Goal: Information Seeking & Learning: Understand process/instructions

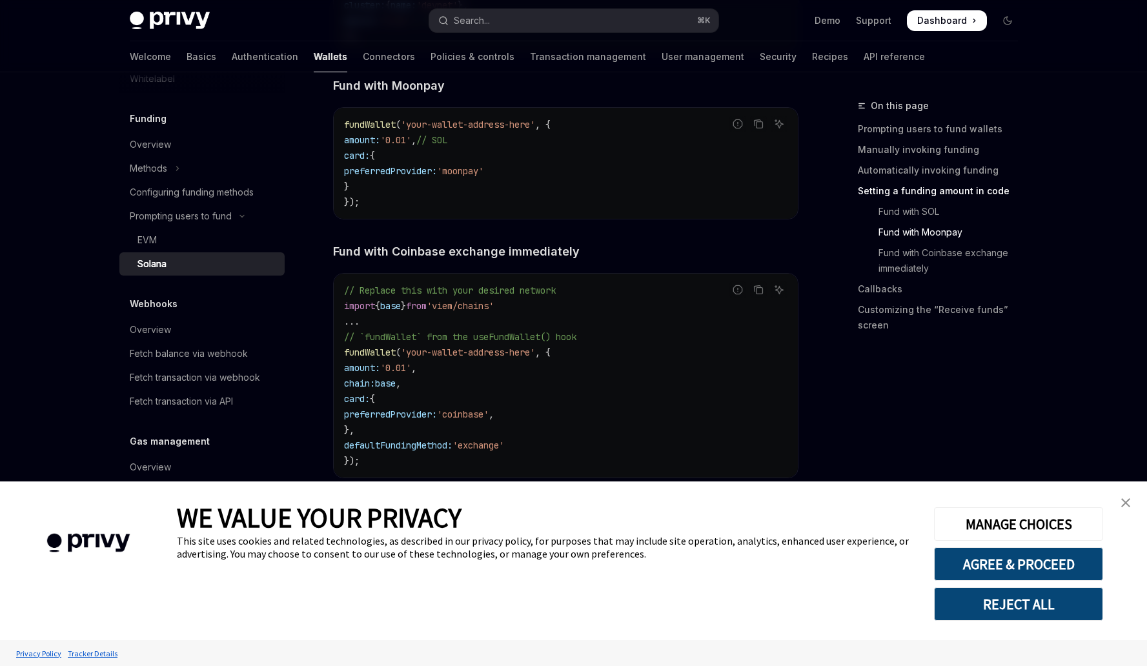
scroll to position [1629, 0]
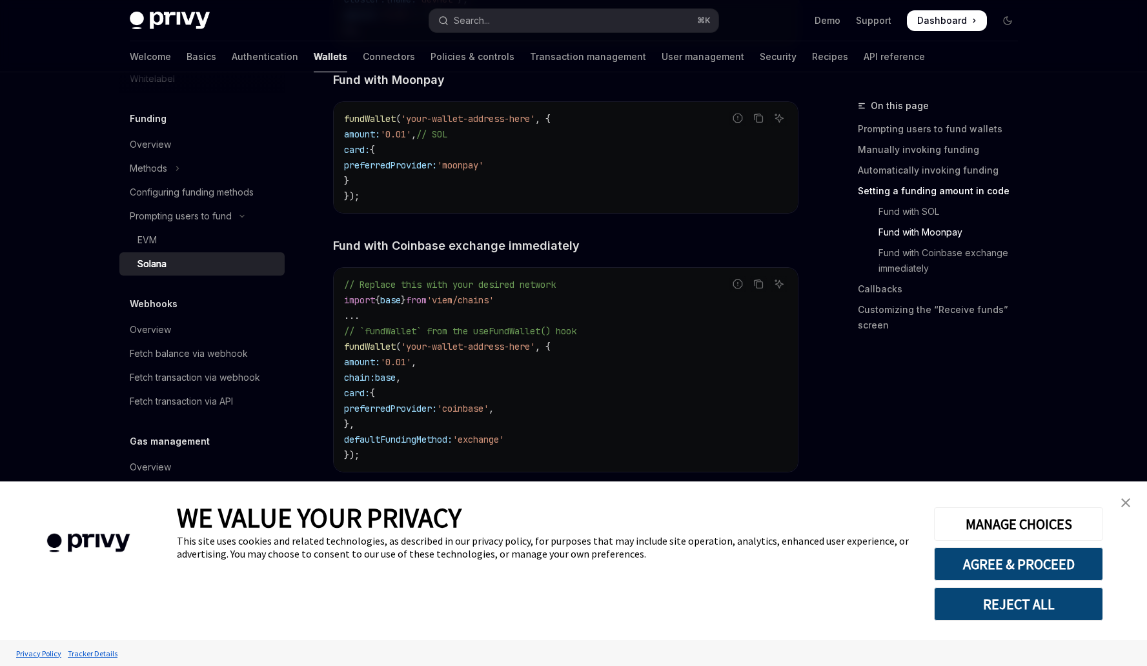
click at [1133, 503] on link "close banner" at bounding box center [1126, 503] width 26 height 26
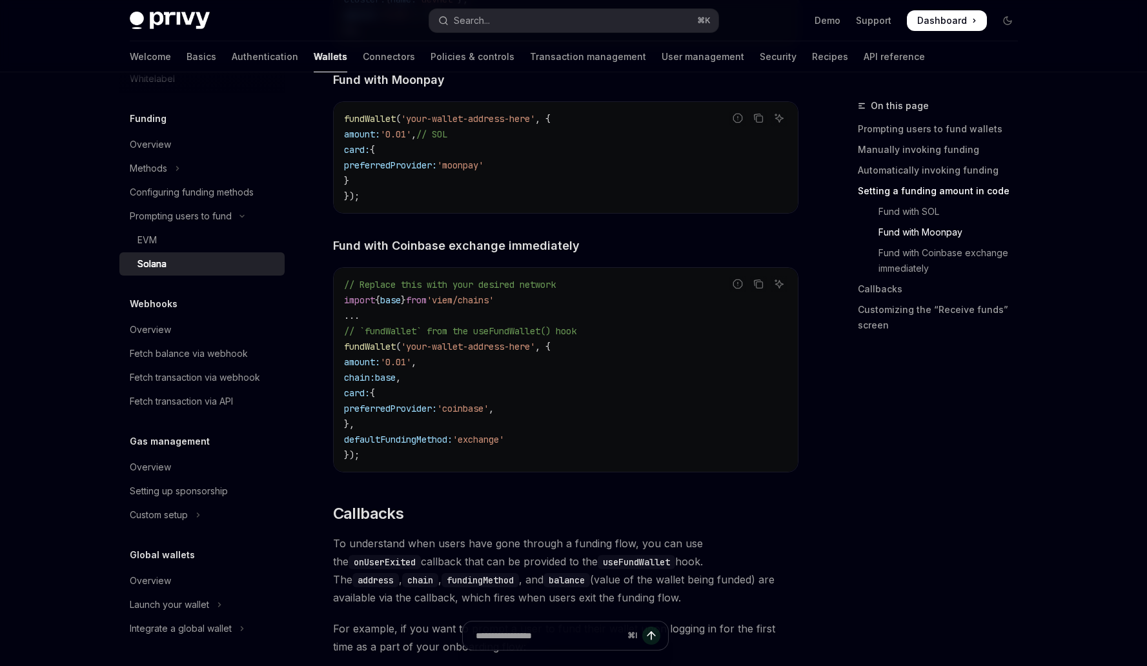
click at [203, 258] on div "Solana" at bounding box center [206, 263] width 139 height 15
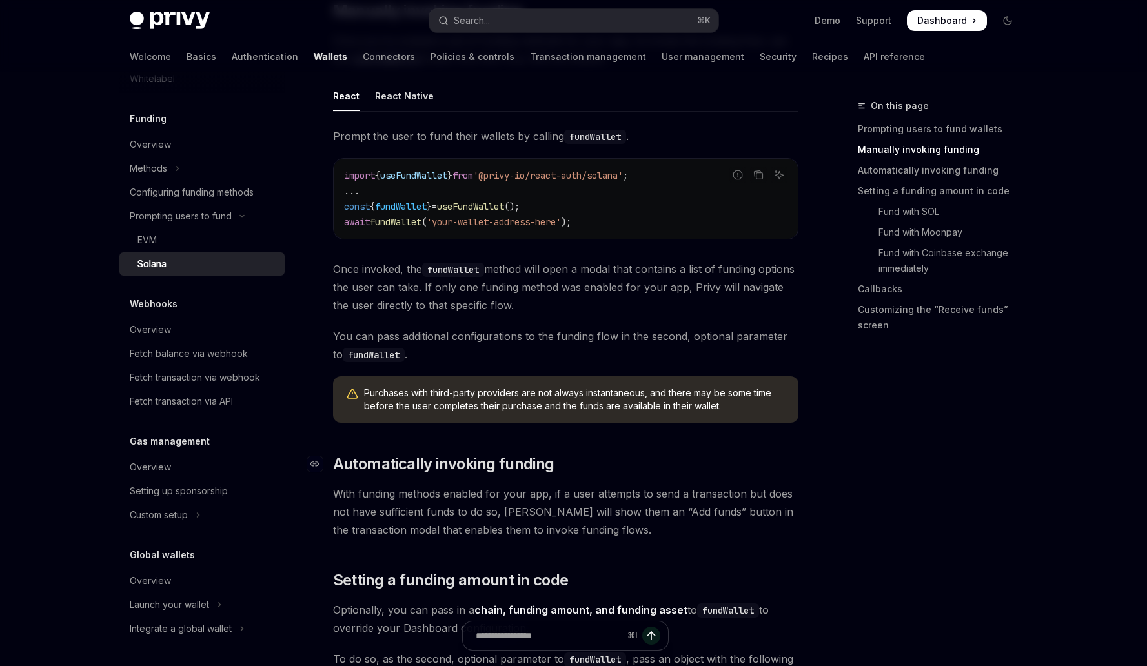
scroll to position [481, 0]
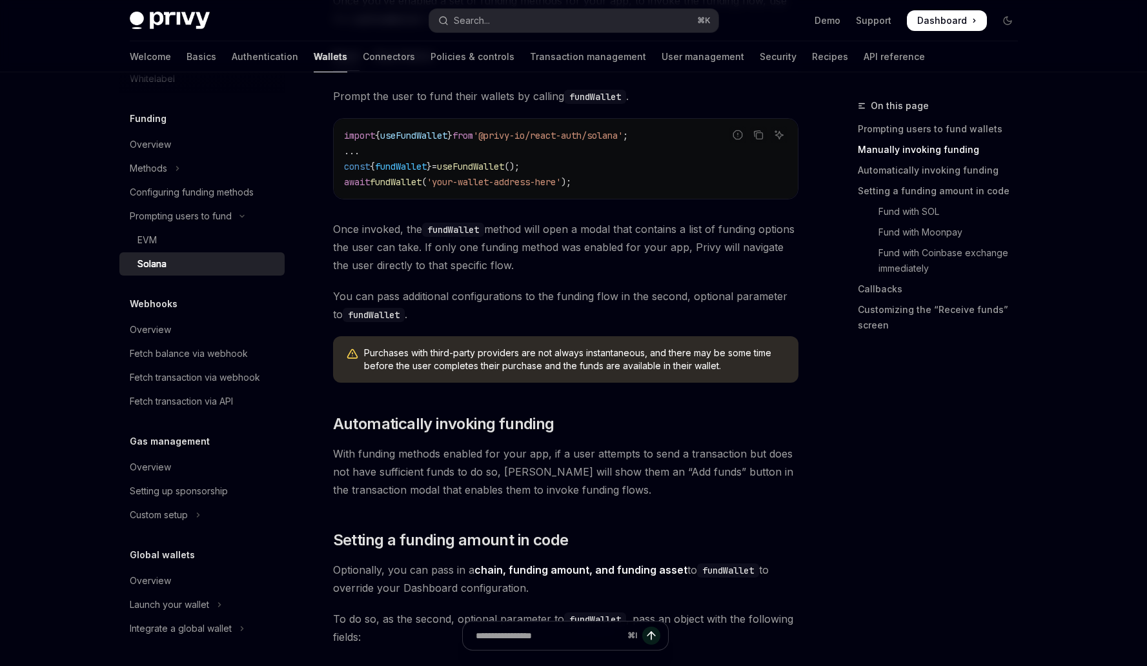
click at [314, 54] on link "Wallets" at bounding box center [331, 56] width 34 height 31
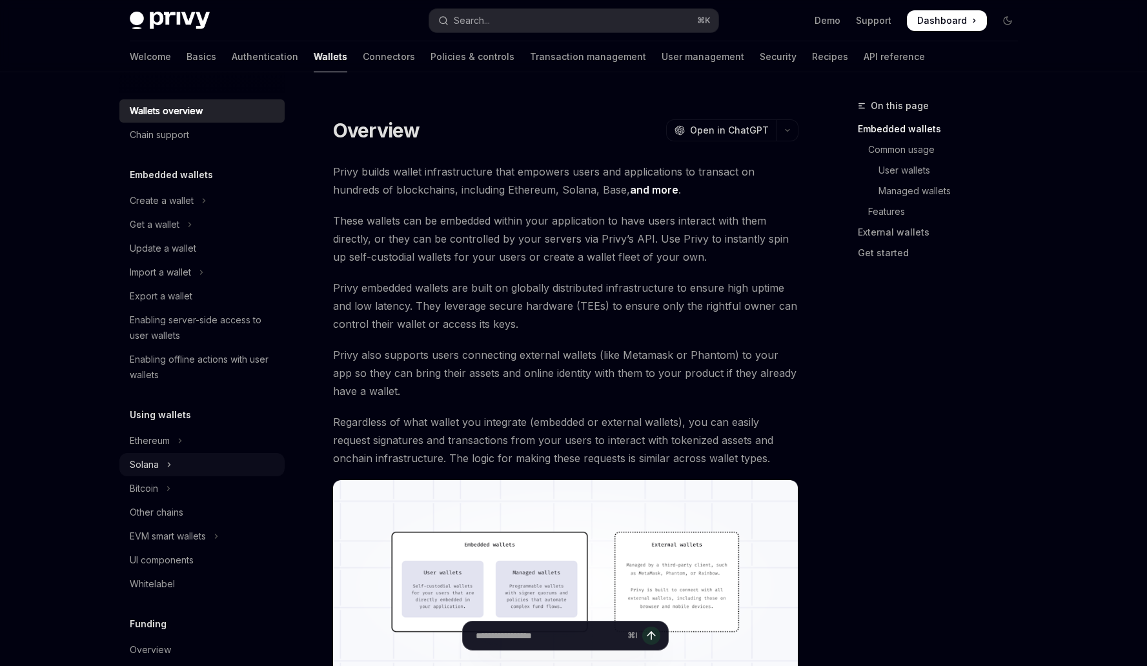
click at [196, 460] on button "Solana" at bounding box center [201, 464] width 165 height 23
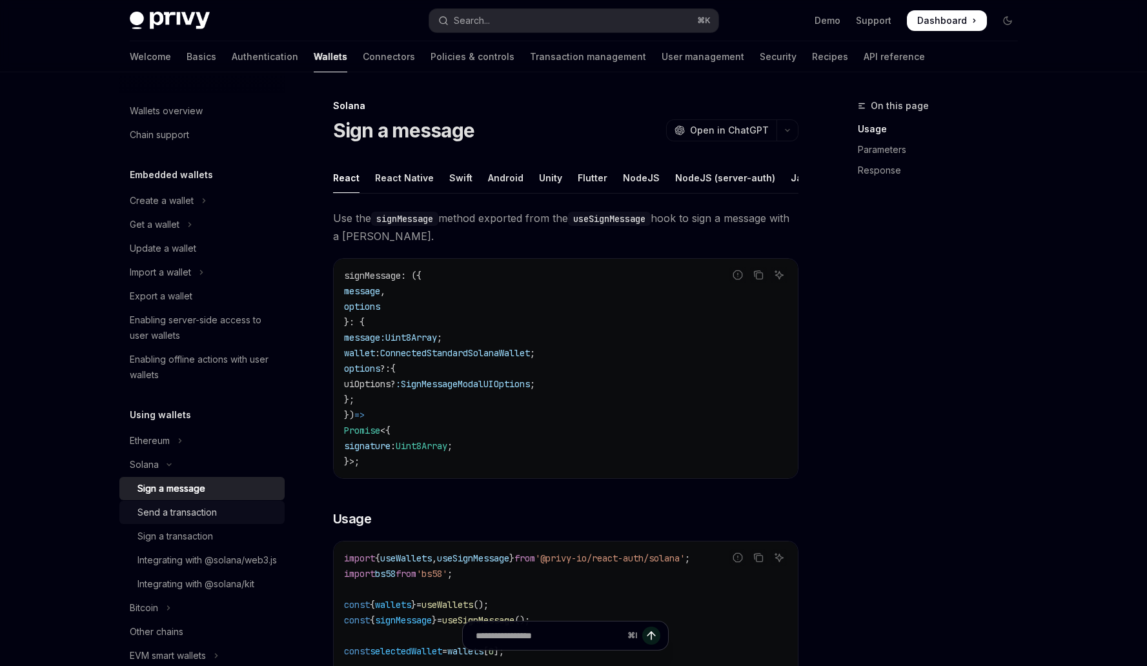
click at [201, 511] on div "Send a transaction" at bounding box center [176, 512] width 79 height 15
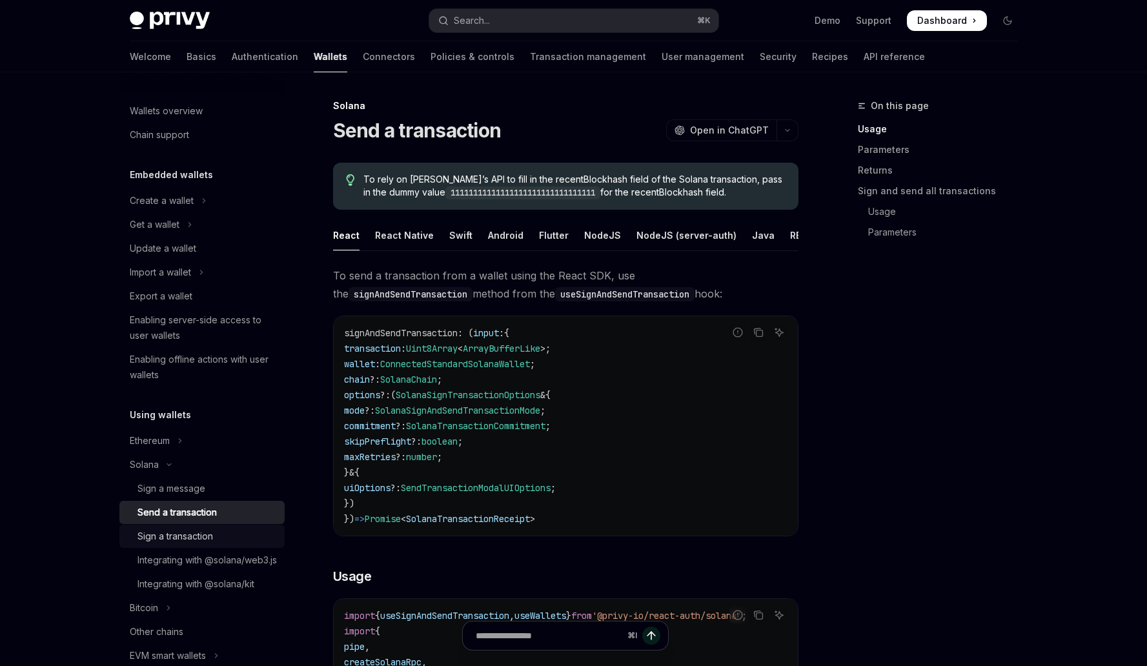
click at [192, 533] on div "Sign a transaction" at bounding box center [175, 536] width 76 height 15
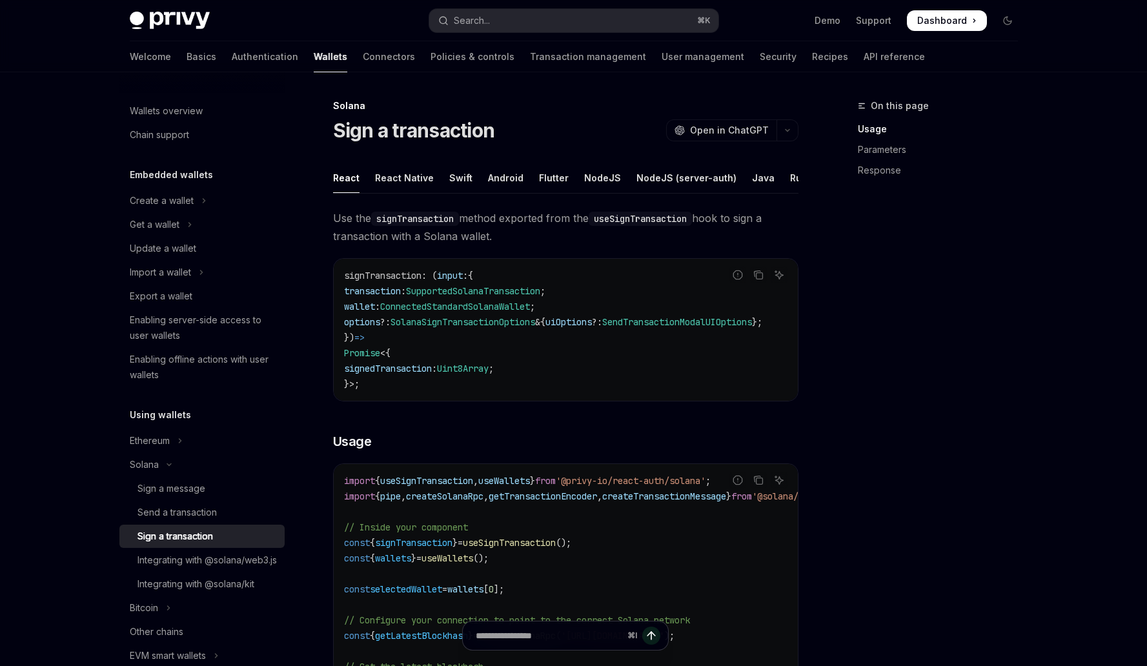
scroll to position [3, 0]
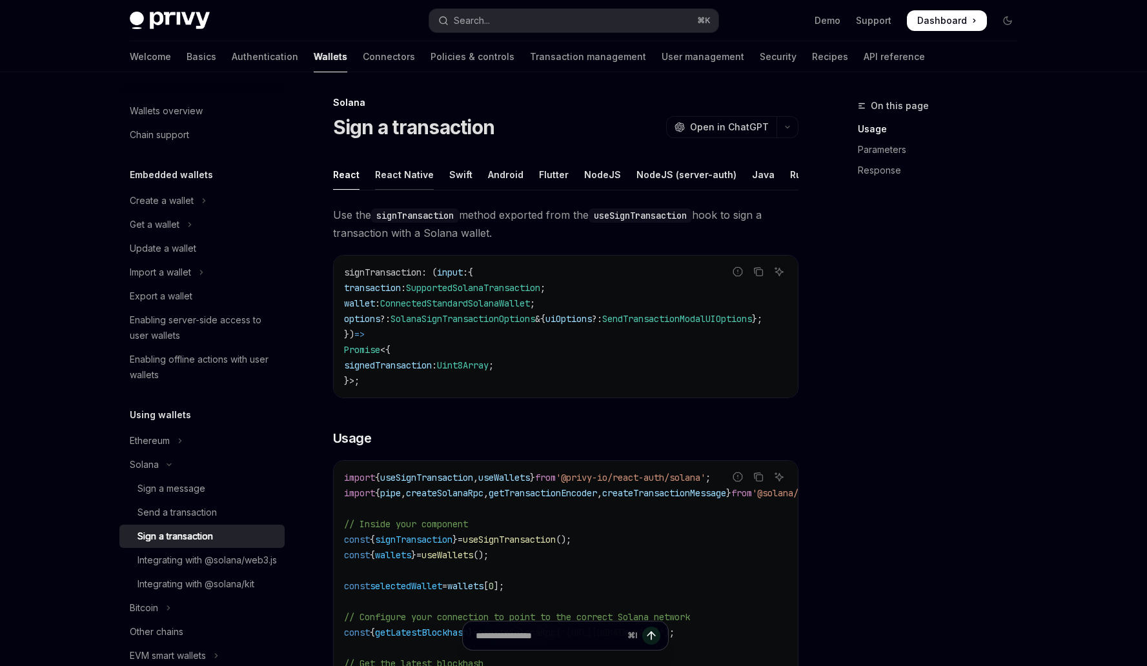
click at [407, 170] on div "React Native" at bounding box center [404, 174] width 59 height 30
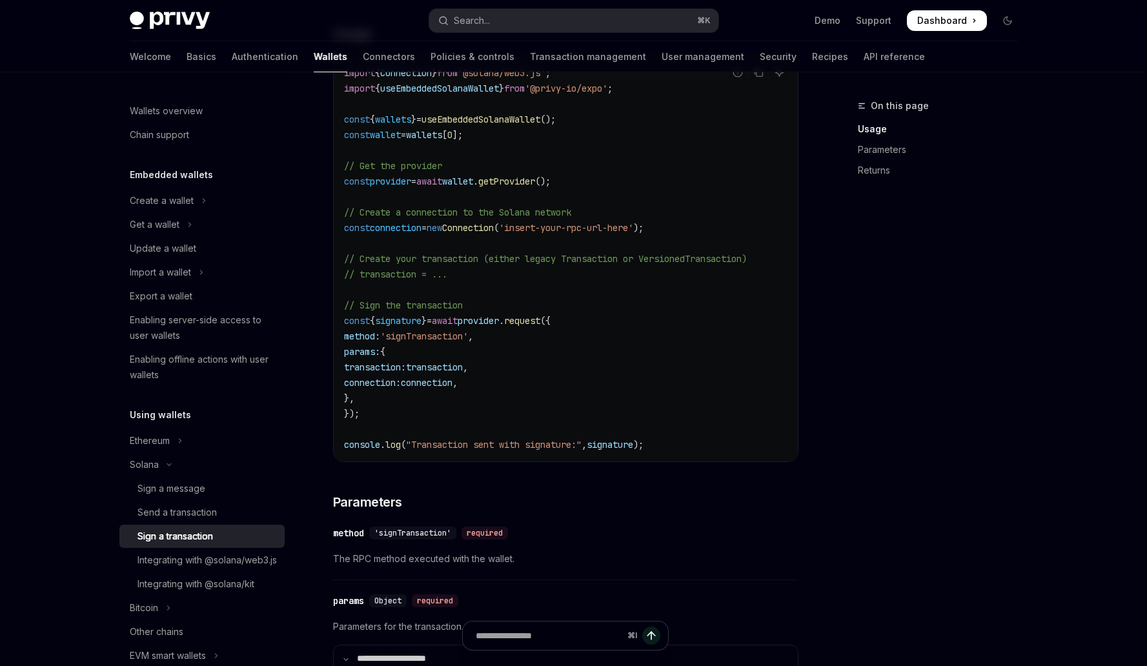
scroll to position [394, 0]
drag, startPoint x: 436, startPoint y: 371, endPoint x: 495, endPoint y: 370, distance: 58.7
click at [468, 370] on span "transaction: transaction ," at bounding box center [406, 365] width 124 height 12
drag, startPoint x: 450, startPoint y: 325, endPoint x: 374, endPoint y: 330, distance: 75.7
click at [374, 325] on span "const { signature } = await provider . request ({" at bounding box center [447, 319] width 207 height 12
